Goal: Information Seeking & Learning: Check status

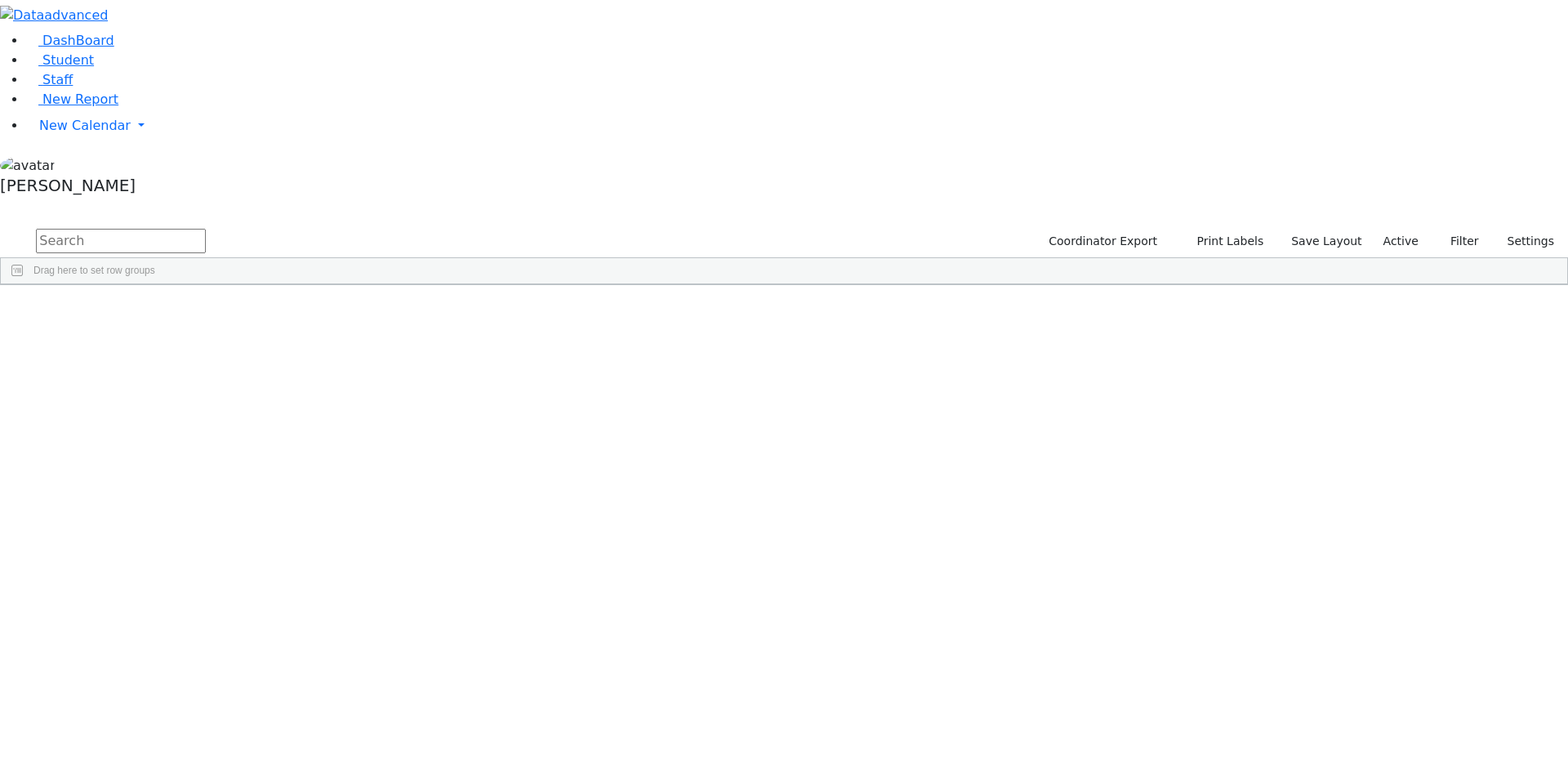
click at [205, 229] on input "text" at bounding box center [121, 241] width 170 height 24
drag, startPoint x: 257, startPoint y: 57, endPoint x: 212, endPoint y: 56, distance: 45.0
click at [205, 226] on form "zeig" at bounding box center [103, 242] width 205 height 31
click at [0, 226] on button "submit" at bounding box center [16, 242] width 32 height 31
click at [105, 677] on div "6511202" at bounding box center [53, 688] width 104 height 22
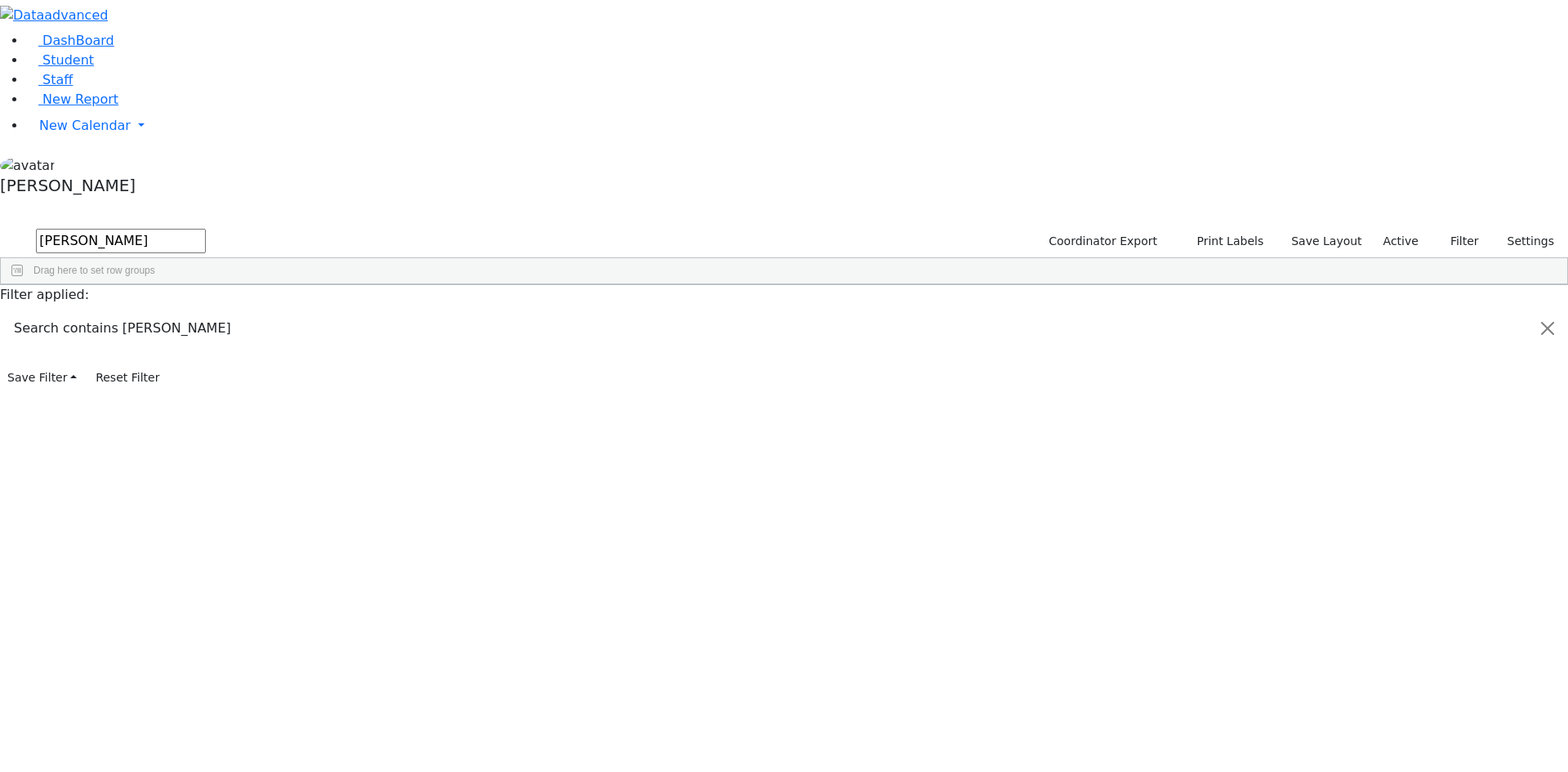
click at [105, 677] on div "6511202" at bounding box center [53, 688] width 104 height 22
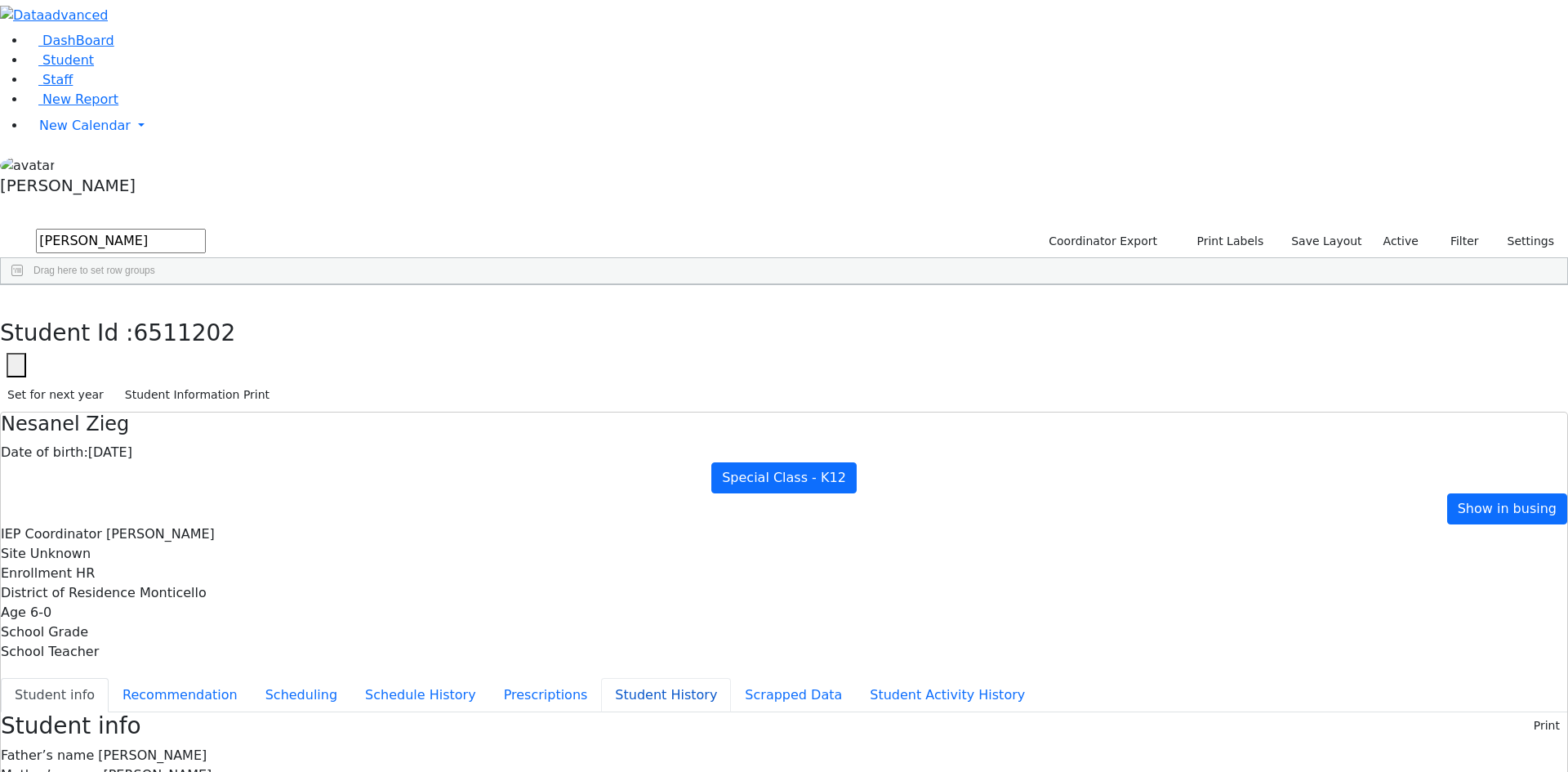
click at [601, 678] on button "Student History" at bounding box center [666, 695] width 130 height 35
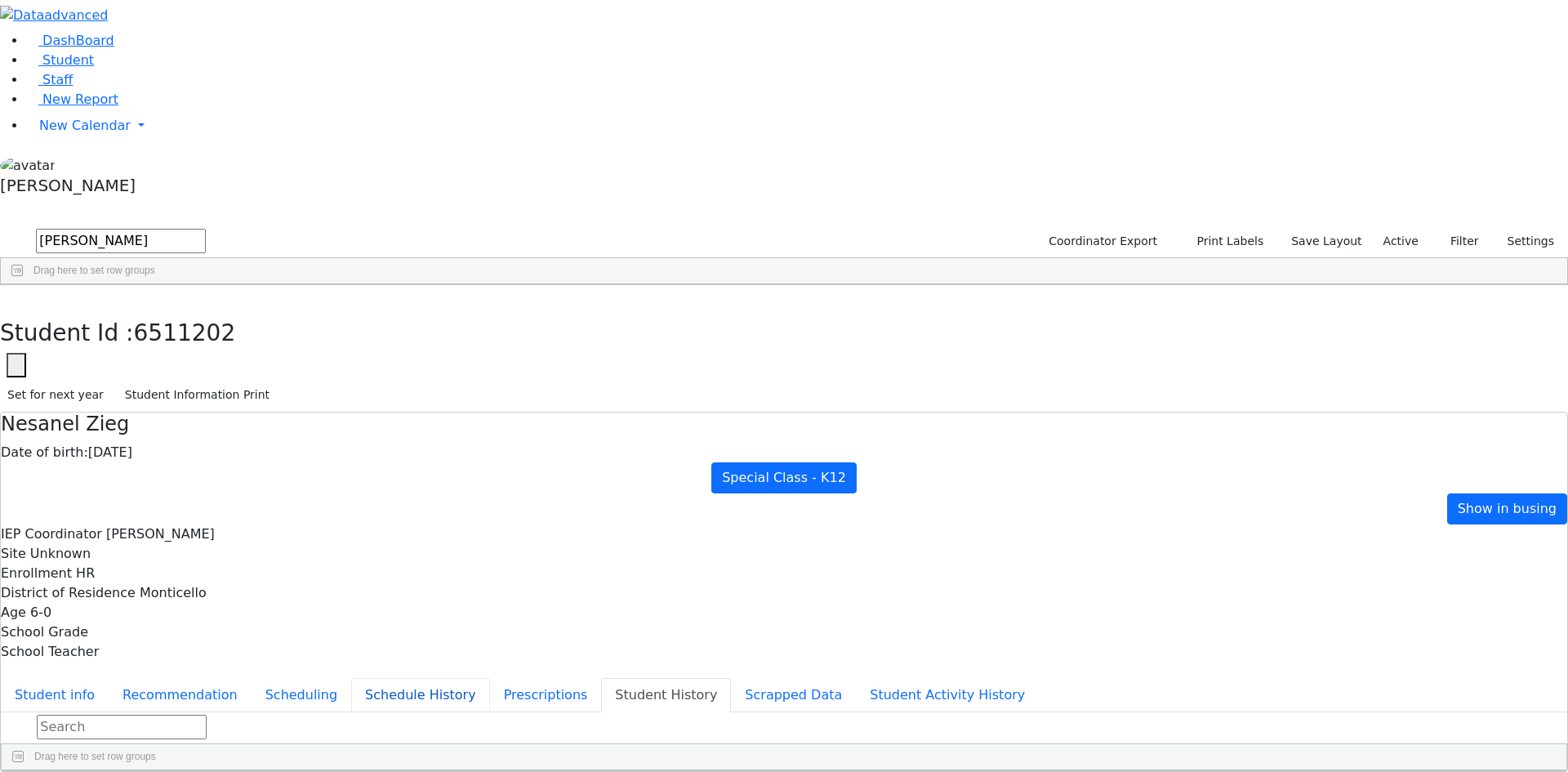
click at [393, 678] on button "Schedule History" at bounding box center [420, 695] width 139 height 35
click at [403, 678] on ul "Student info Recommendation Scheduling Schedule History Prescriptions Student H…" at bounding box center [784, 695] width 1566 height 35
click at [351, 678] on button "Scheduling" at bounding box center [300, 695] width 99 height 35
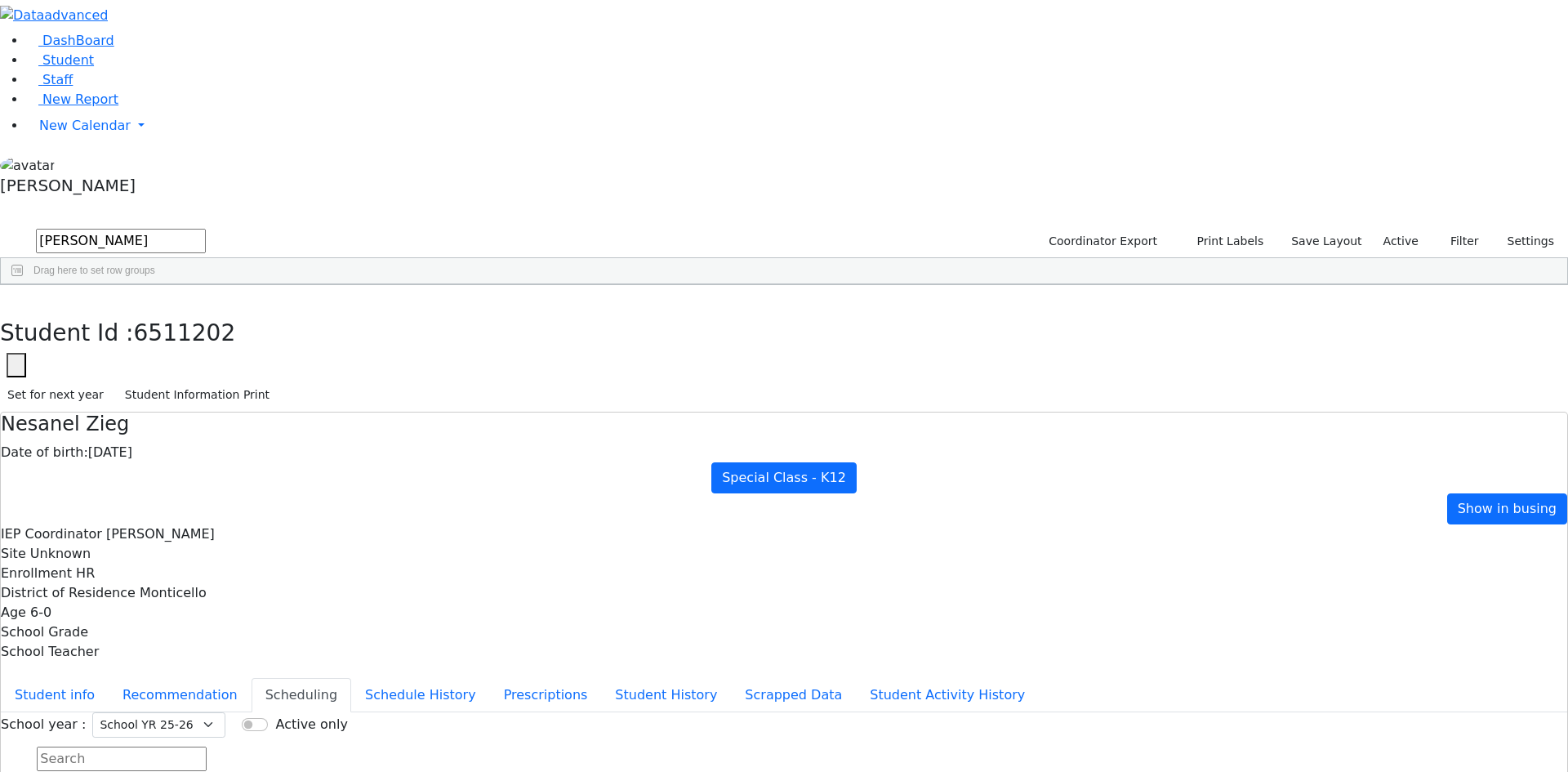
drag, startPoint x: 1125, startPoint y: 414, endPoint x: 1053, endPoint y: 568, distance: 170.0
click at [23, 285] on button "button" at bounding box center [11, 302] width 23 height 35
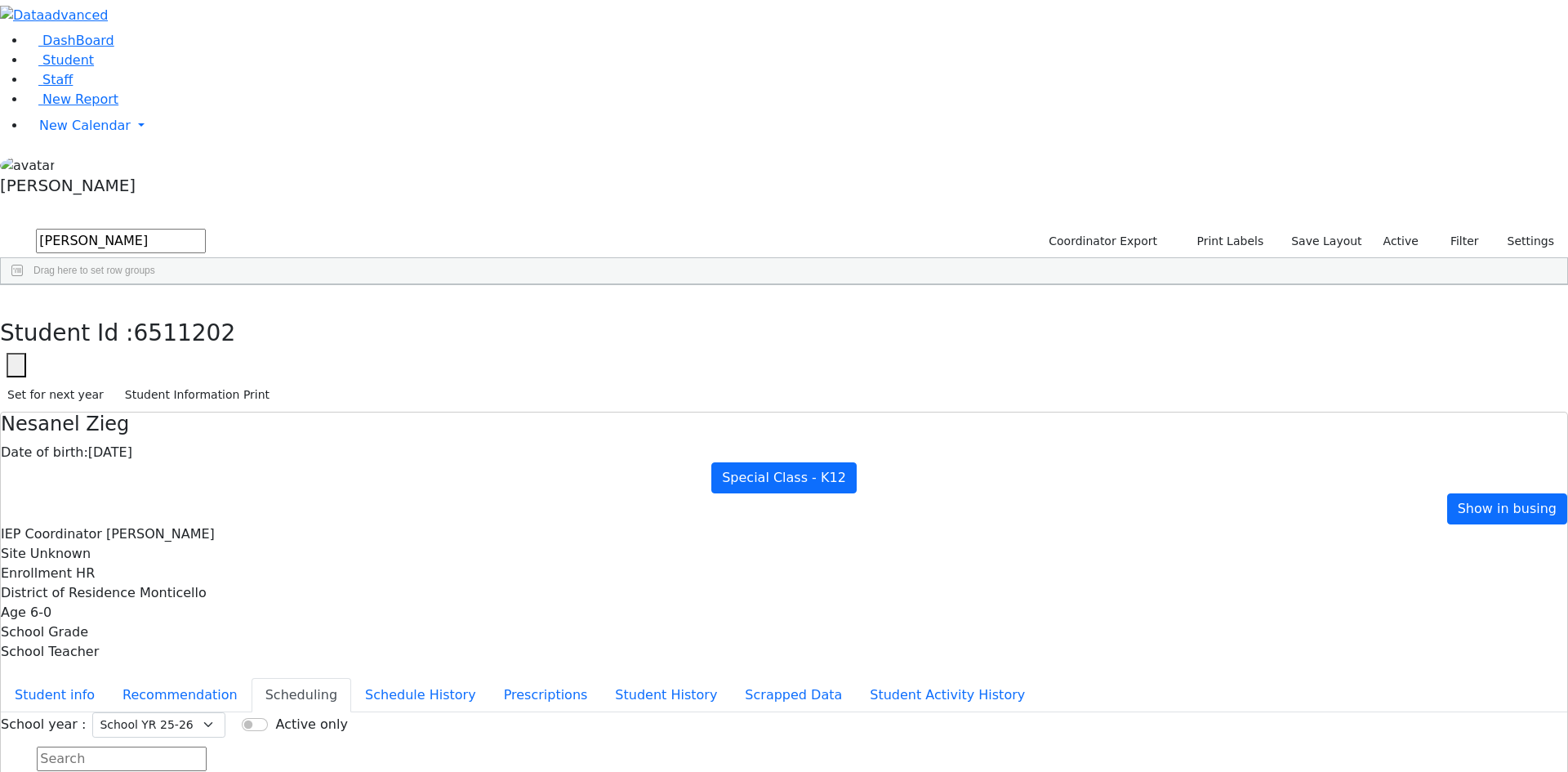
drag, startPoint x: 316, startPoint y: 70, endPoint x: 168, endPoint y: 59, distance: 148.4
click at [168, 59] on div "DashBoard Student Staff New Report New Calendar Calendar A" at bounding box center [784, 454] width 1568 height 909
click at [0, 226] on button "submit" at bounding box center [16, 242] width 32 height 31
click at [308, 631] on div "Yossi" at bounding box center [256, 642] width 104 height 22
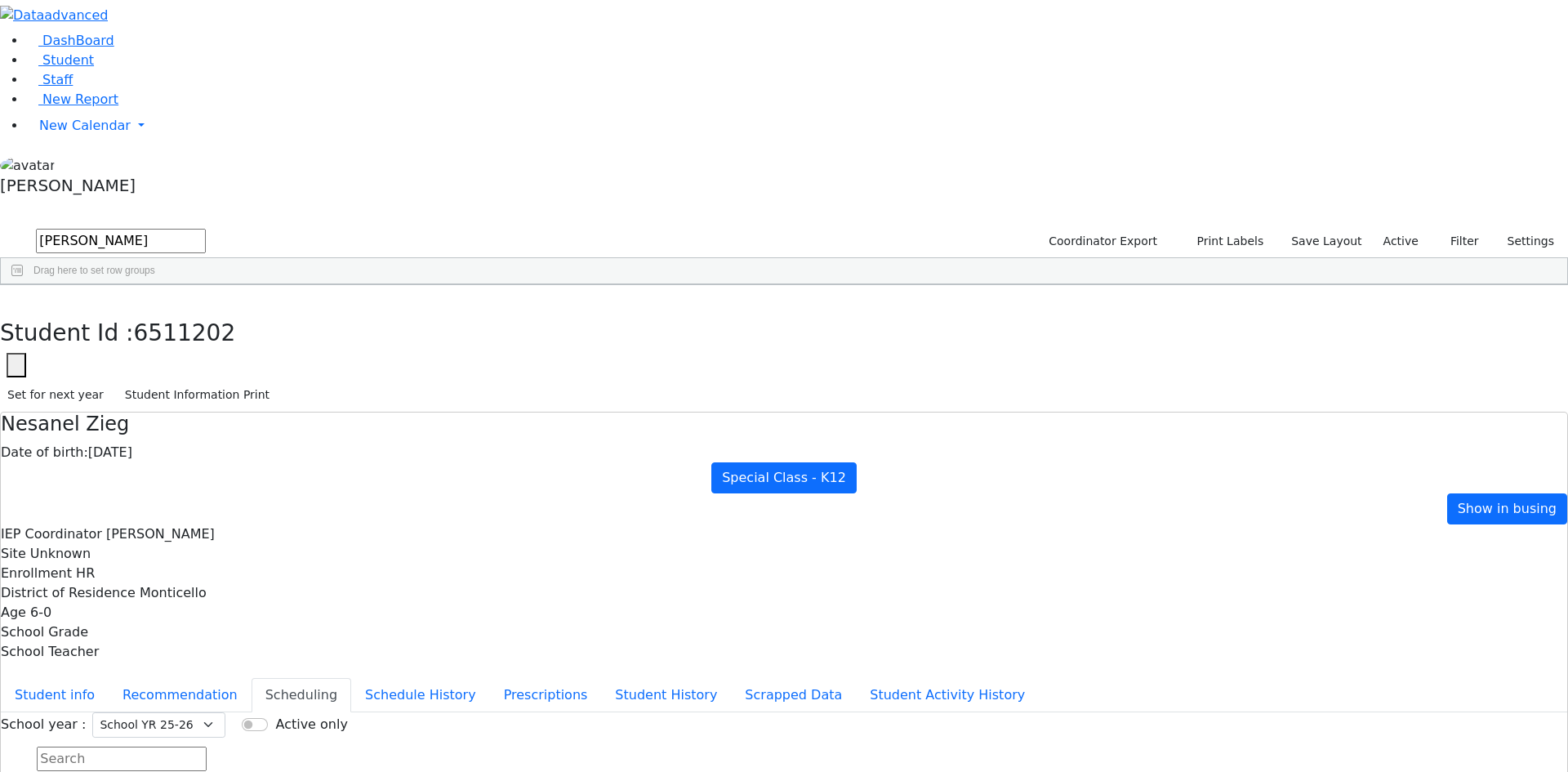
click at [308, 631] on div "Yossi" at bounding box center [256, 642] width 104 height 22
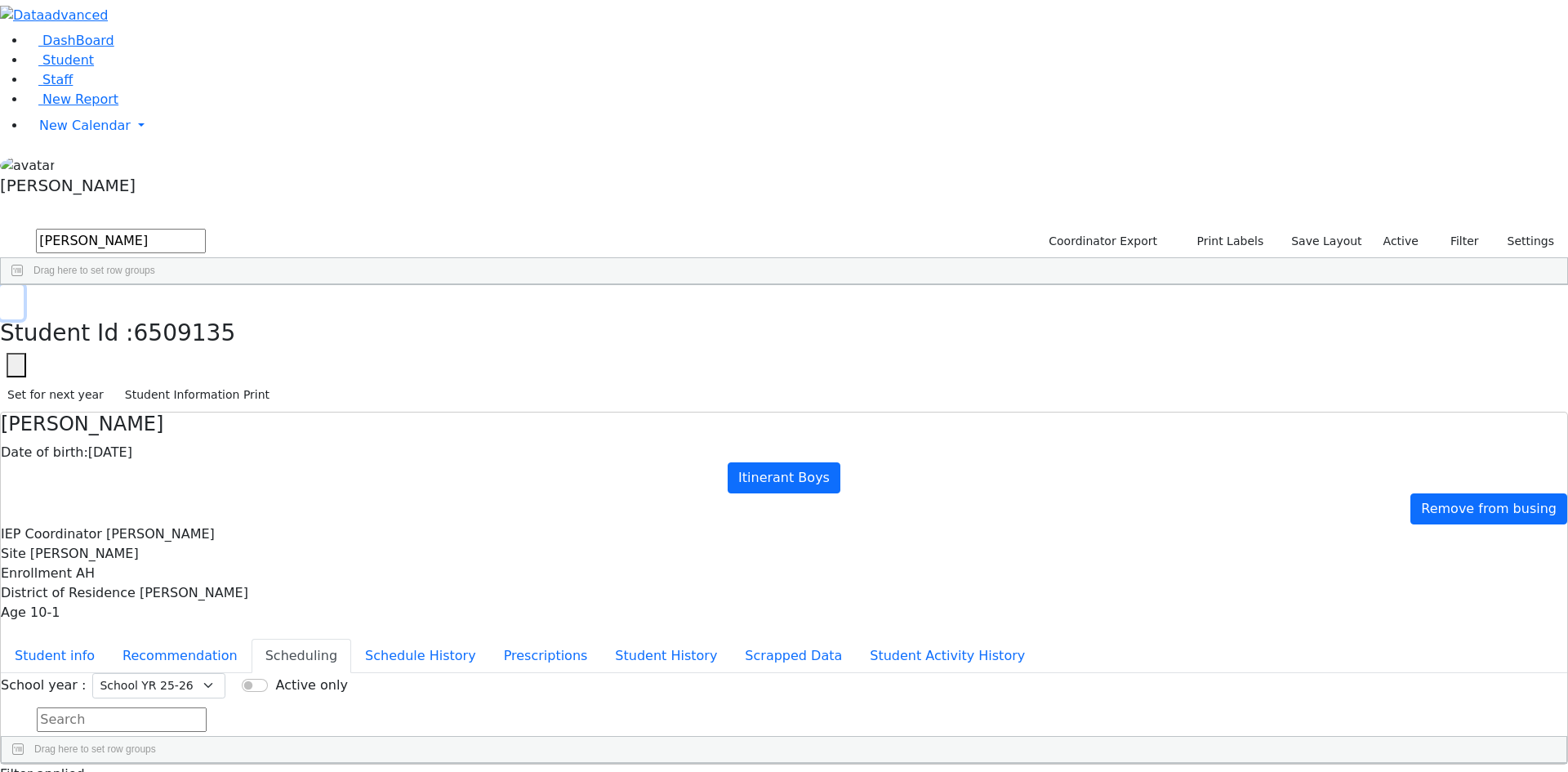
click at [23, 285] on button "button" at bounding box center [11, 302] width 23 height 35
drag, startPoint x: 300, startPoint y: 67, endPoint x: 187, endPoint y: 72, distance: 113.1
click at [187, 72] on div "DashBoard Student Staff New Report New Calendar Calendar A" at bounding box center [784, 434] width 1568 height 870
type input "[PERSON_NAME]"
click at [0, 226] on button "submit" at bounding box center [16, 242] width 32 height 31
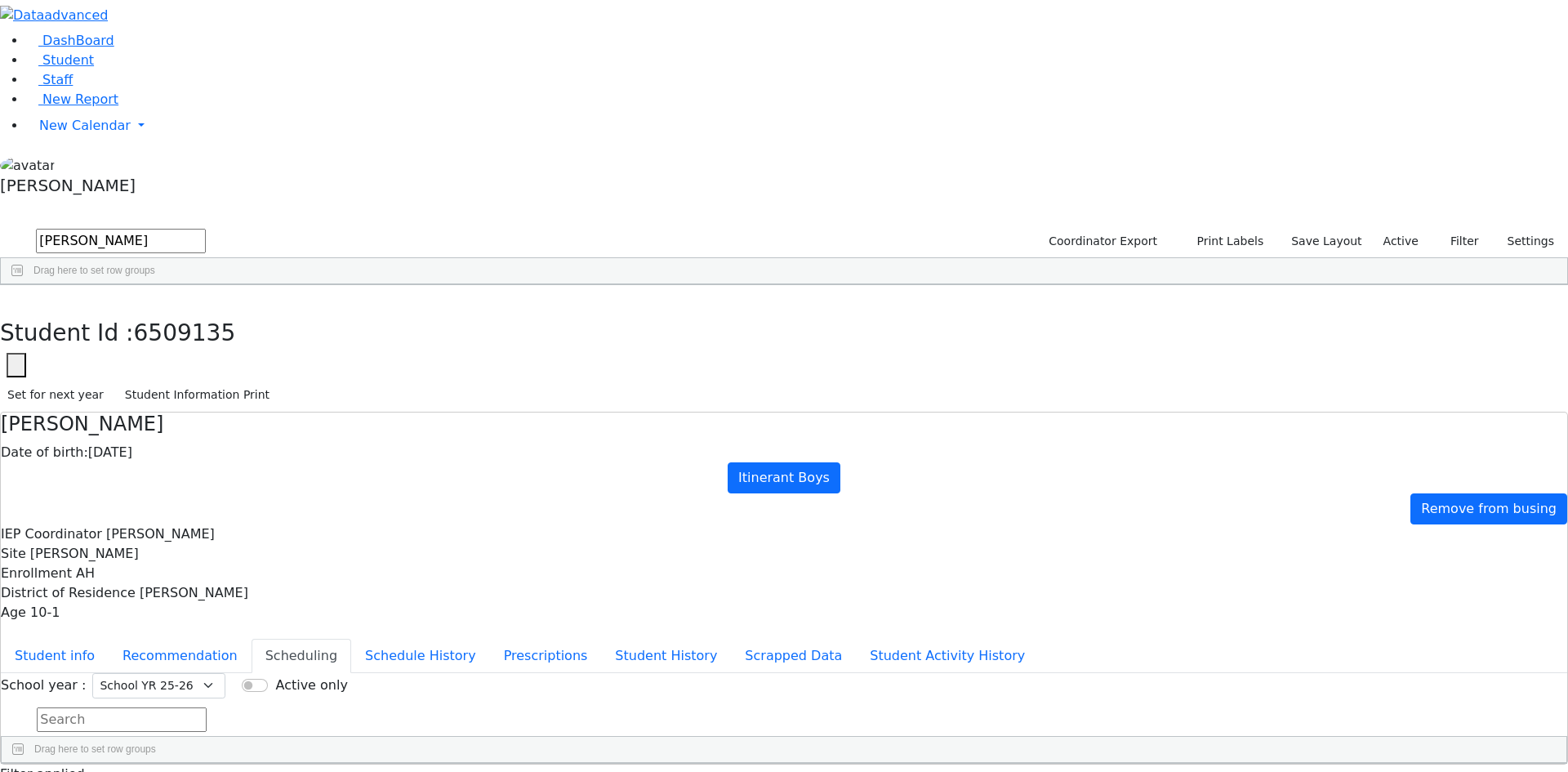
click at [208, 357] on div "Lowy" at bounding box center [156, 368] width 103 height 22
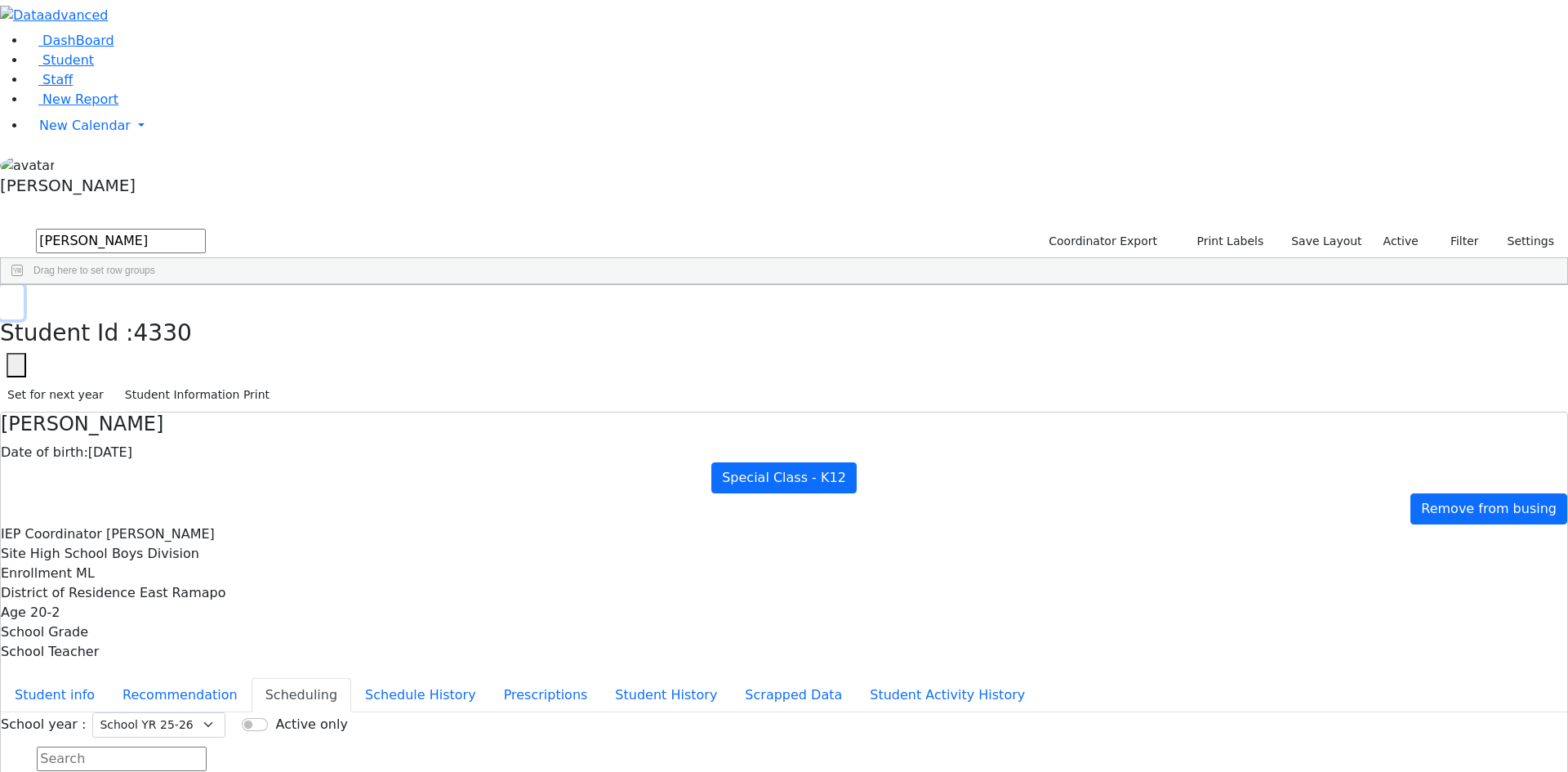
click at [16, 297] on icon "button" at bounding box center [12, 301] width 9 height 9
